Goal: Register for event/course

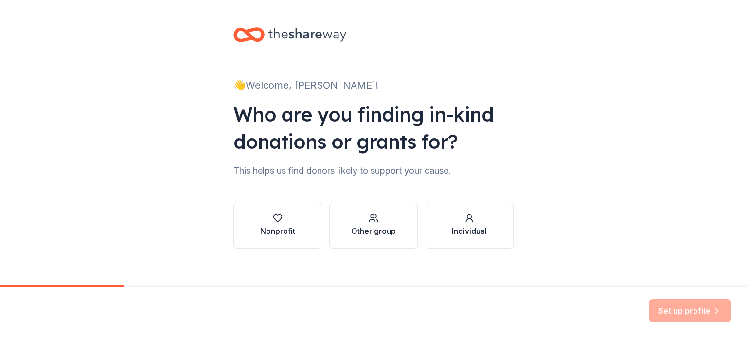
scroll to position [10, 0]
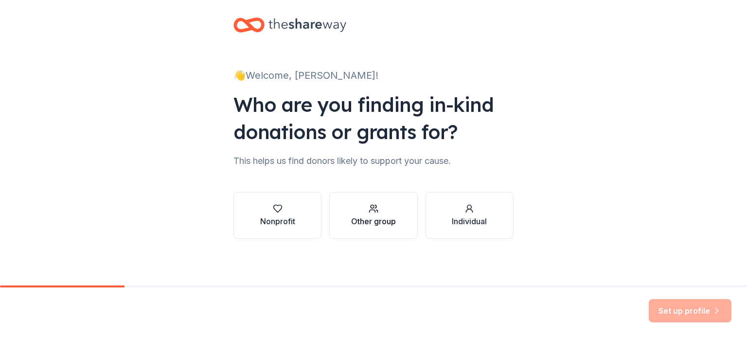
click at [395, 206] on div "button" at bounding box center [373, 209] width 45 height 10
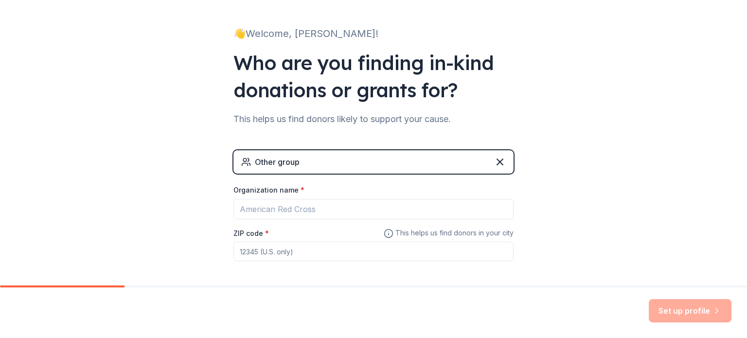
scroll to position [53, 0]
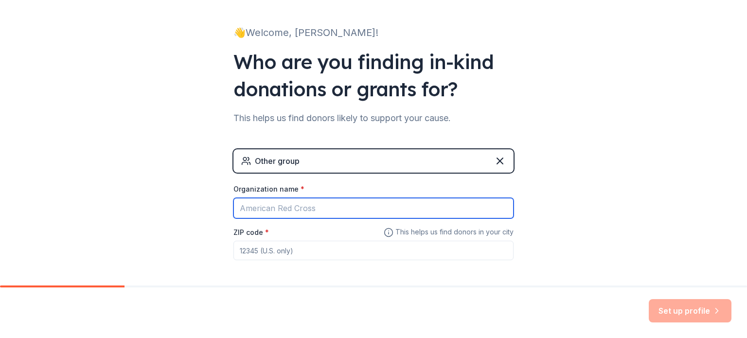
click at [372, 214] on input "Organization name *" at bounding box center [374, 208] width 280 height 20
type input "[GEOGRAPHIC_DATA] - District 206"
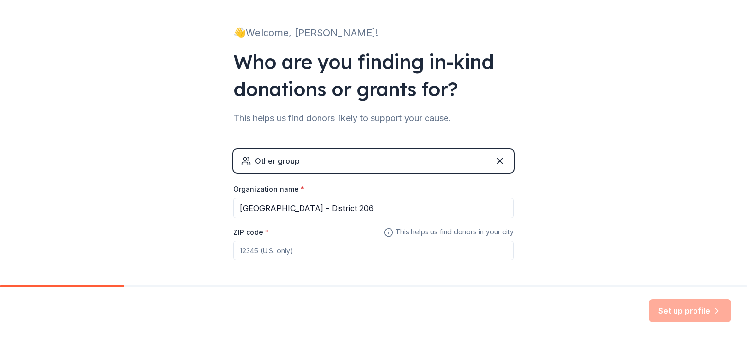
click at [369, 253] on input "ZIP code *" at bounding box center [374, 250] width 280 height 19
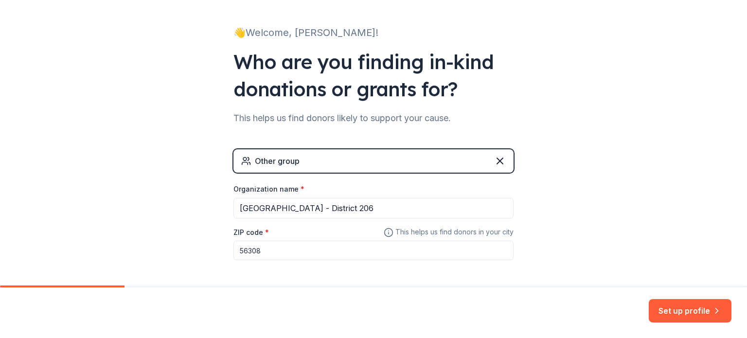
scroll to position [93, 0]
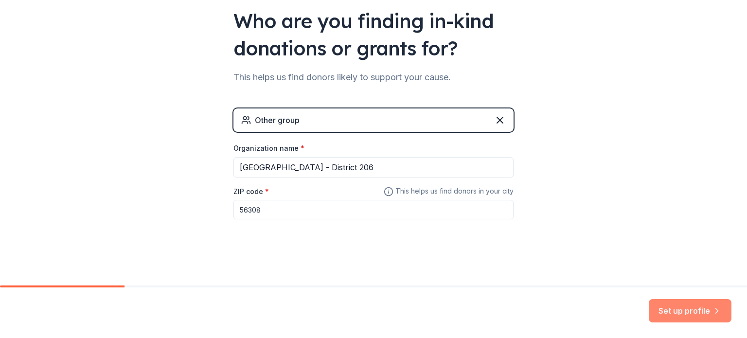
type input "56308"
click at [675, 316] on button "Set up profile" at bounding box center [690, 310] width 83 height 23
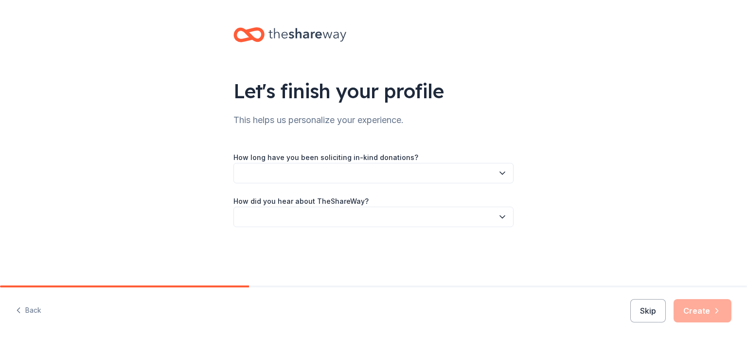
click at [403, 181] on button "button" at bounding box center [374, 173] width 280 height 20
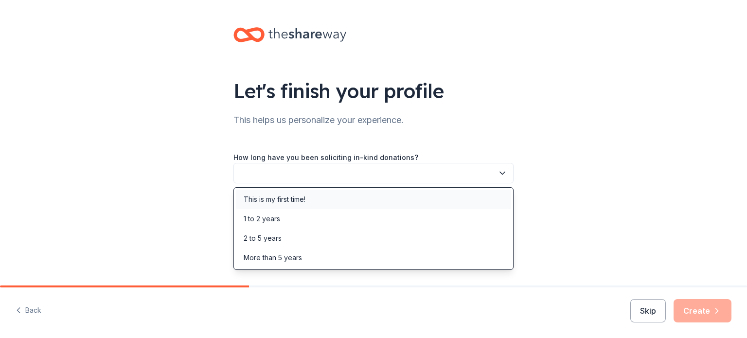
click at [348, 199] on div "This is my first time!" at bounding box center [373, 199] width 275 height 19
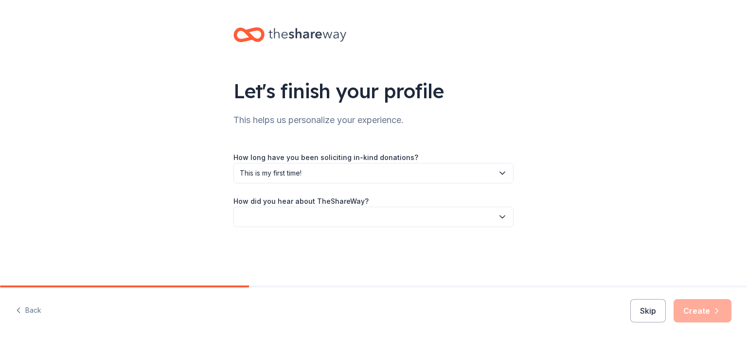
click at [354, 214] on button "button" at bounding box center [374, 217] width 280 height 20
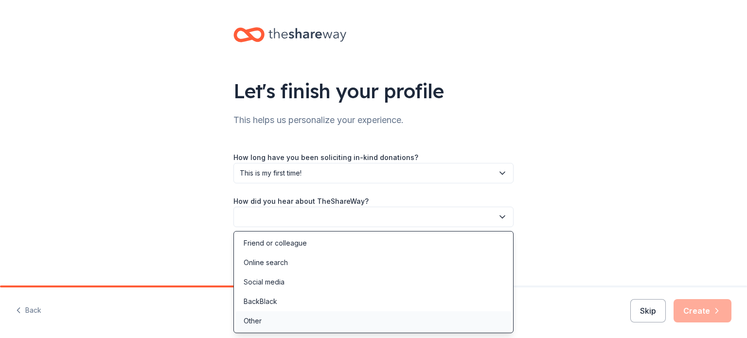
click at [301, 318] on div "Other" at bounding box center [373, 320] width 275 height 19
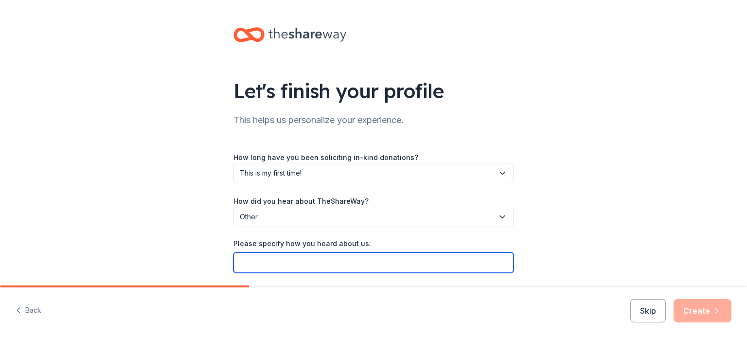
click at [379, 260] on input "Please specify how you heard about us:" at bounding box center [374, 263] width 280 height 20
type input "[US_STATE] Association of Student Leaders (MASL)"
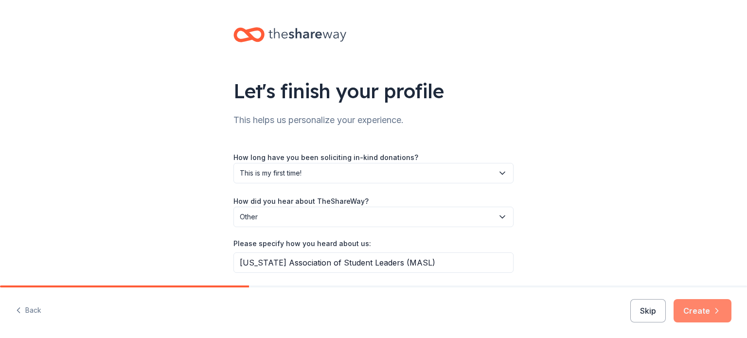
click at [714, 309] on icon "button" at bounding box center [717, 311] width 10 height 10
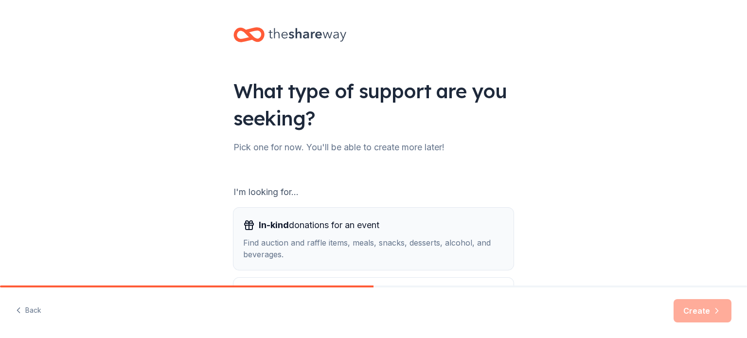
click at [465, 259] on div "Find auction and raffle items, meals, snacks, desserts, alcohol, and beverages." at bounding box center [373, 248] width 261 height 23
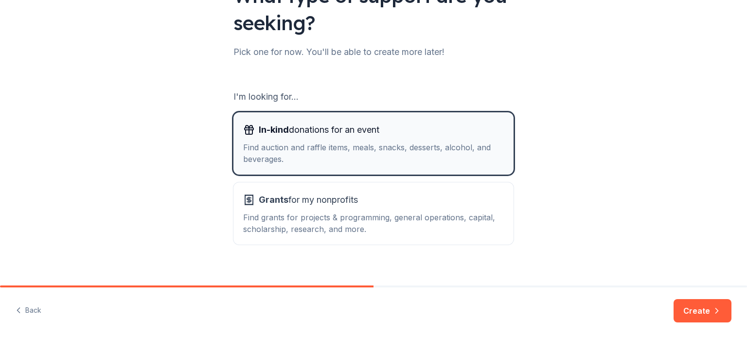
scroll to position [97, 0]
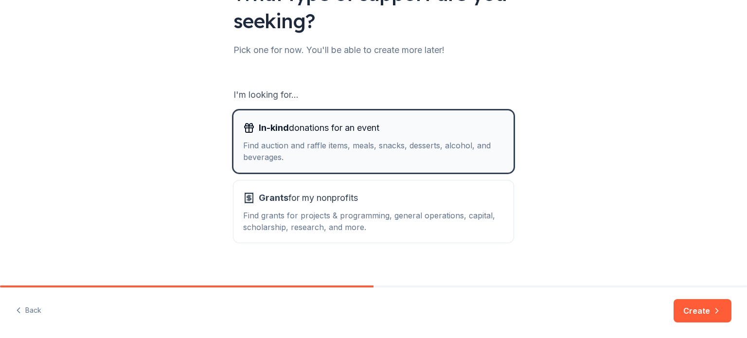
click at [438, 157] on div "Find auction and raffle items, meals, snacks, desserts, alcohol, and beverages." at bounding box center [373, 151] width 261 height 23
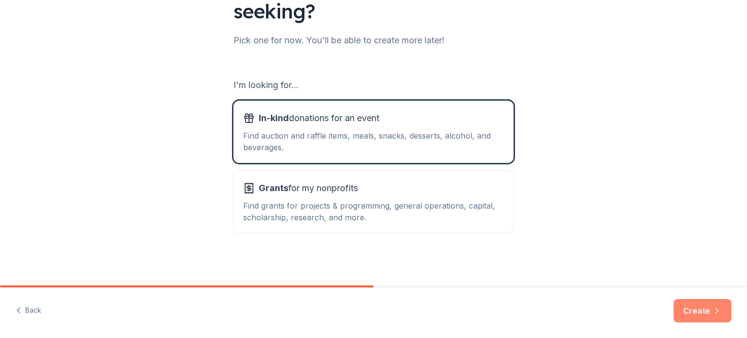
click at [708, 317] on button "Create" at bounding box center [703, 310] width 58 height 23
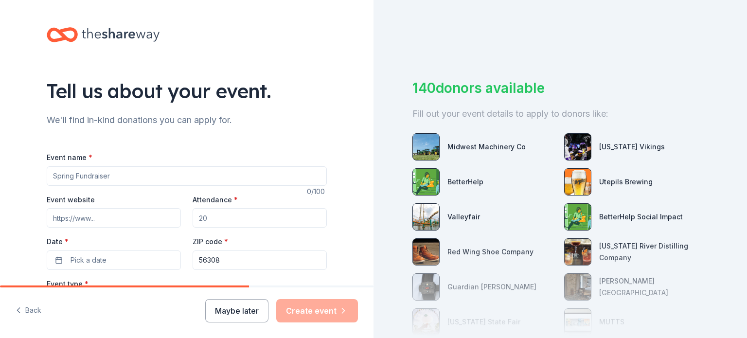
click at [302, 178] on input "Event name *" at bounding box center [187, 175] width 280 height 19
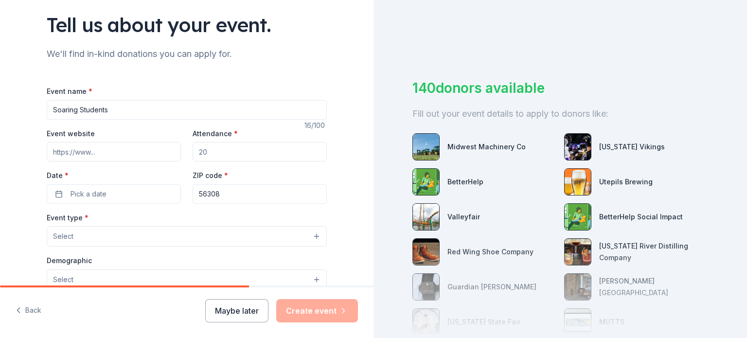
scroll to position [69, 0]
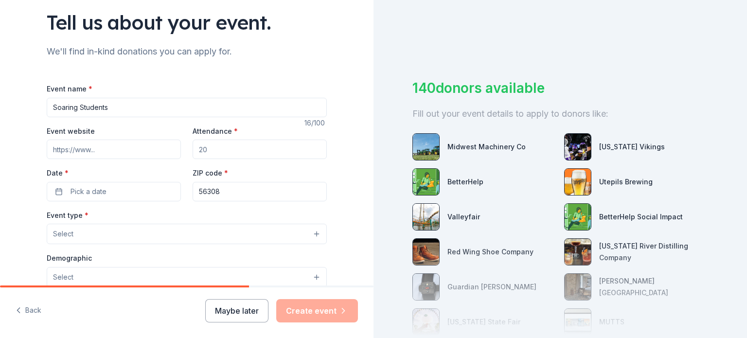
type input "Soaring Students"
click at [208, 147] on input "Attendance *" at bounding box center [260, 149] width 134 height 19
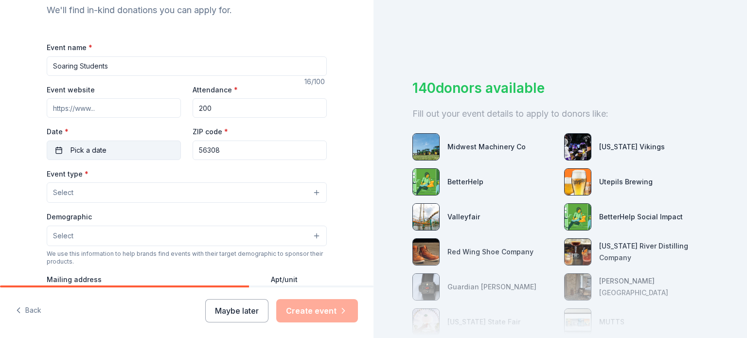
scroll to position [109, 0]
type input "200"
click at [107, 156] on button "Pick a date" at bounding box center [114, 151] width 134 height 19
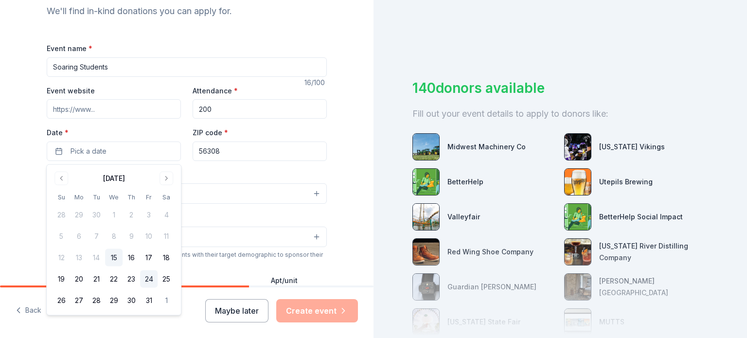
click at [151, 281] on button "24" at bounding box center [149, 280] width 18 height 18
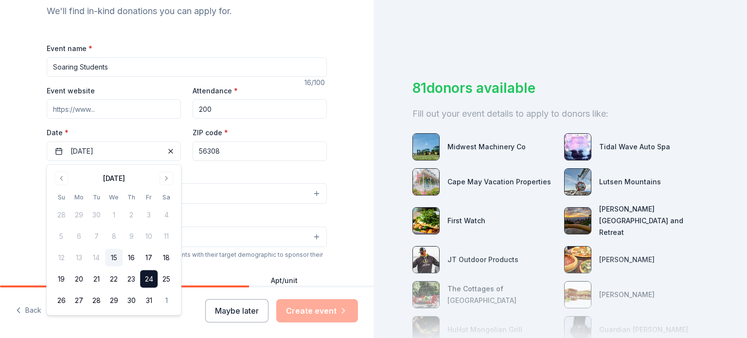
click at [338, 172] on div "Tell us about your event. We'll find in-kind donations you can apply for. Event…" at bounding box center [186, 215] width 311 height 648
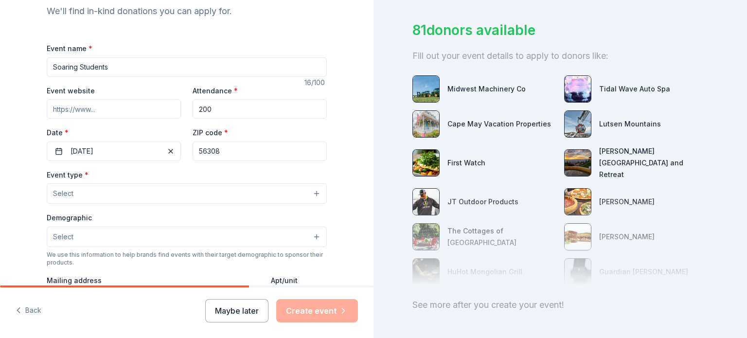
scroll to position [87, 0]
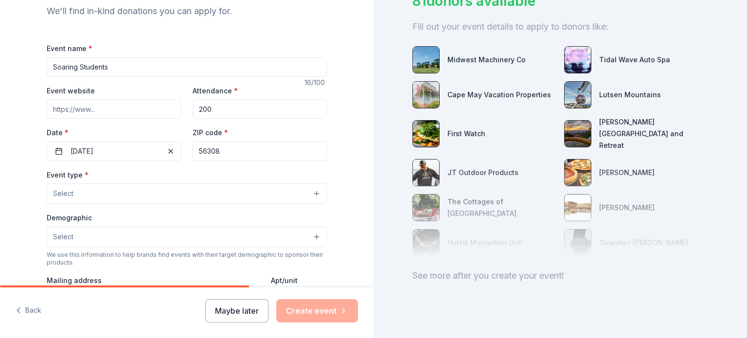
click at [235, 192] on button "Select" at bounding box center [187, 193] width 280 height 20
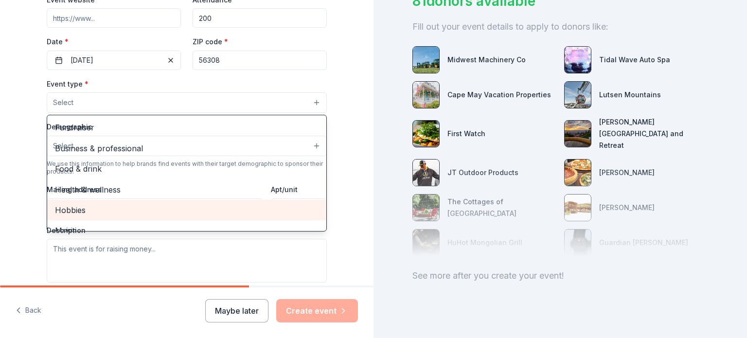
scroll to position [0, 0]
